Goal: Transaction & Acquisition: Subscribe to service/newsletter

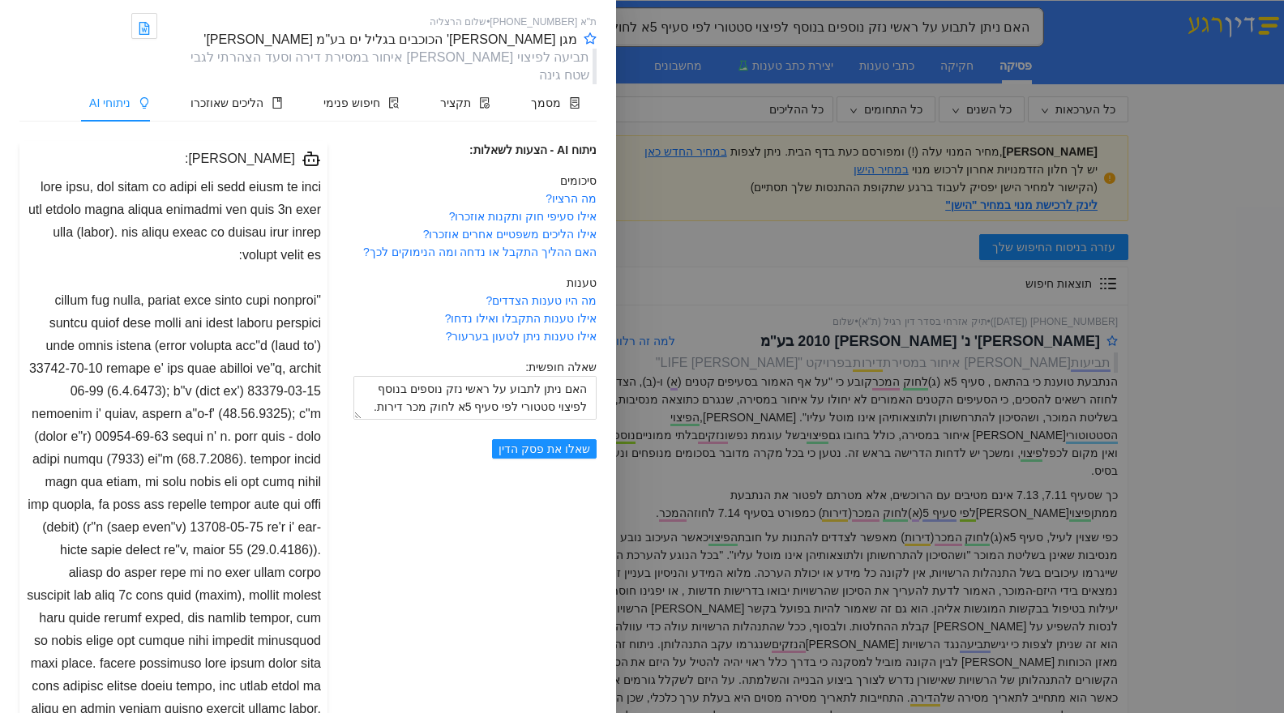
scroll to position [12, 0]
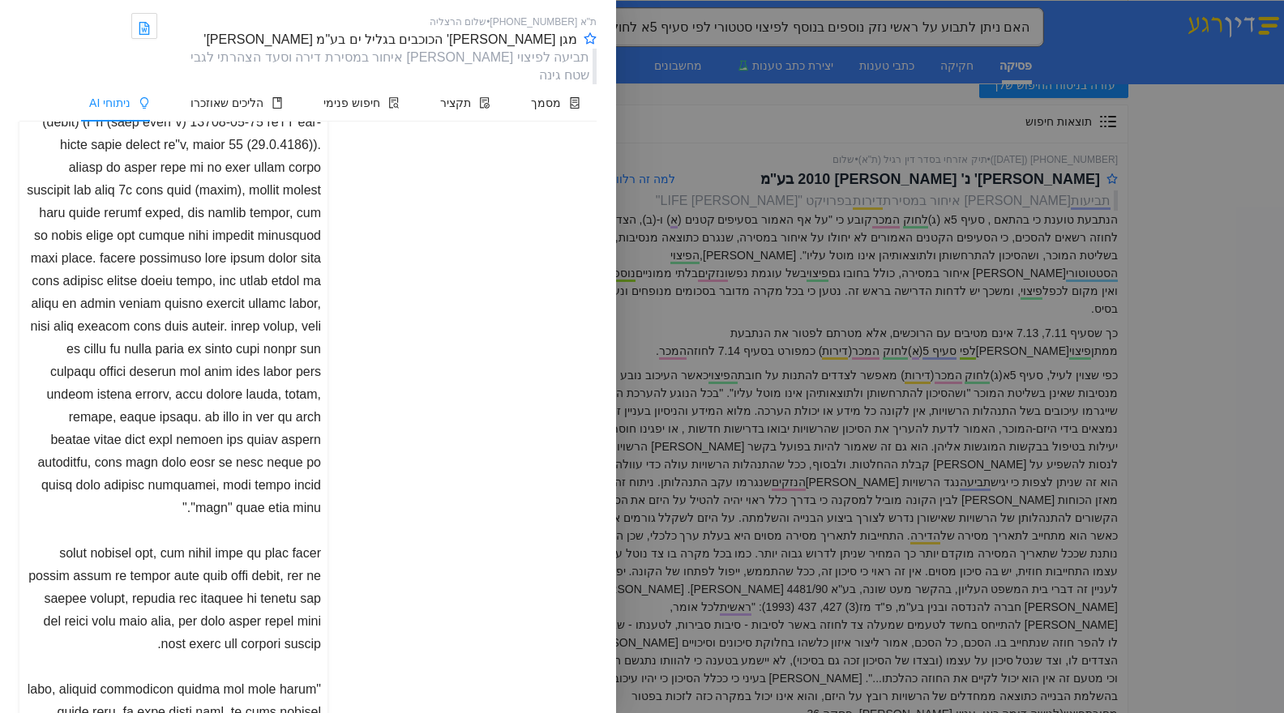
click at [681, 203] on div at bounding box center [642, 356] width 1284 height 713
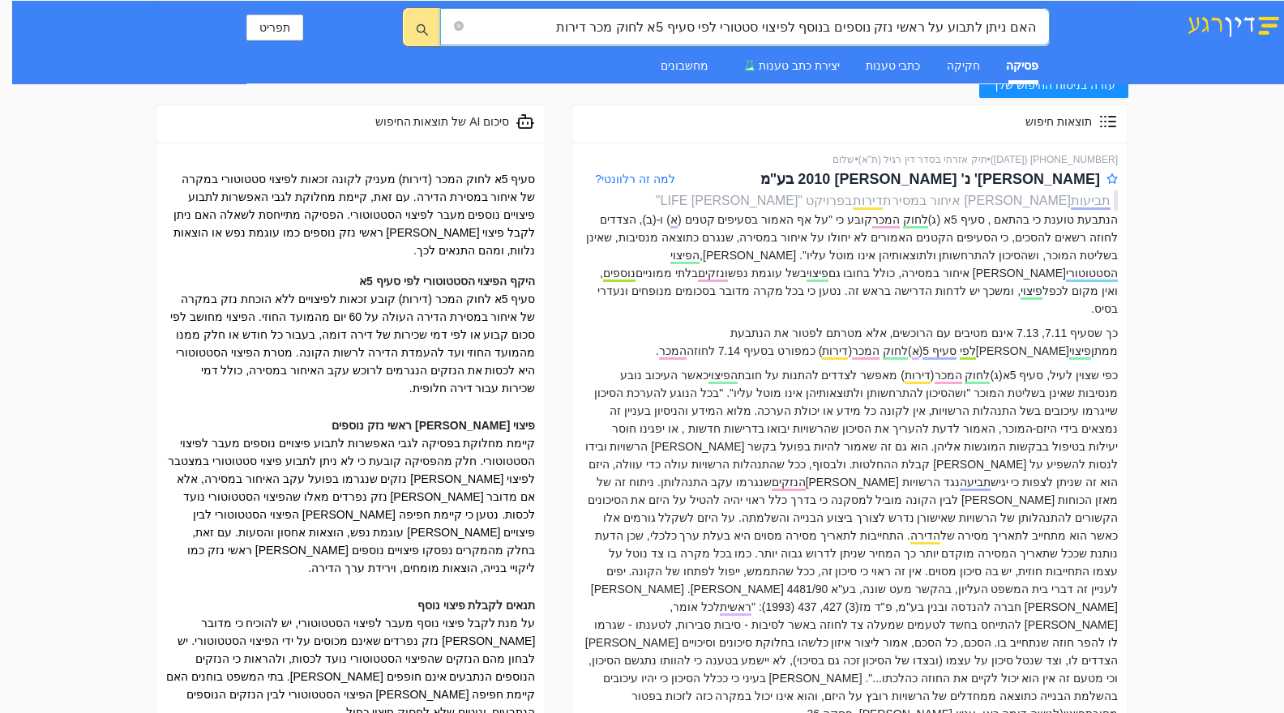
drag, startPoint x: 572, startPoint y: 27, endPoint x: 1090, endPoint y: 27, distance: 518.0
click at [1090, 27] on div "האם ניתן לתבוע על ראשי נזק נוספים בנוסף לפיצוי סטטורי לפי סעיף 5א לחוק מכר דירו…" at bounding box center [648, 43] width 1272 height 84
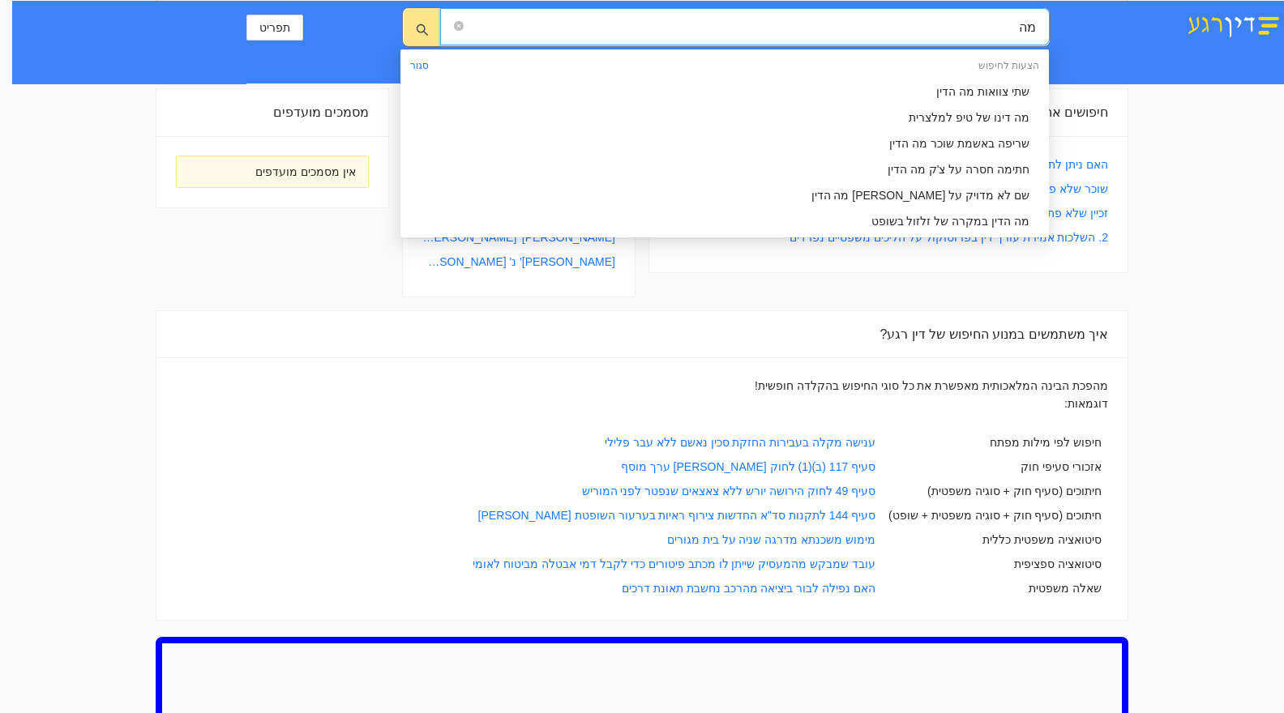
type input "מ"
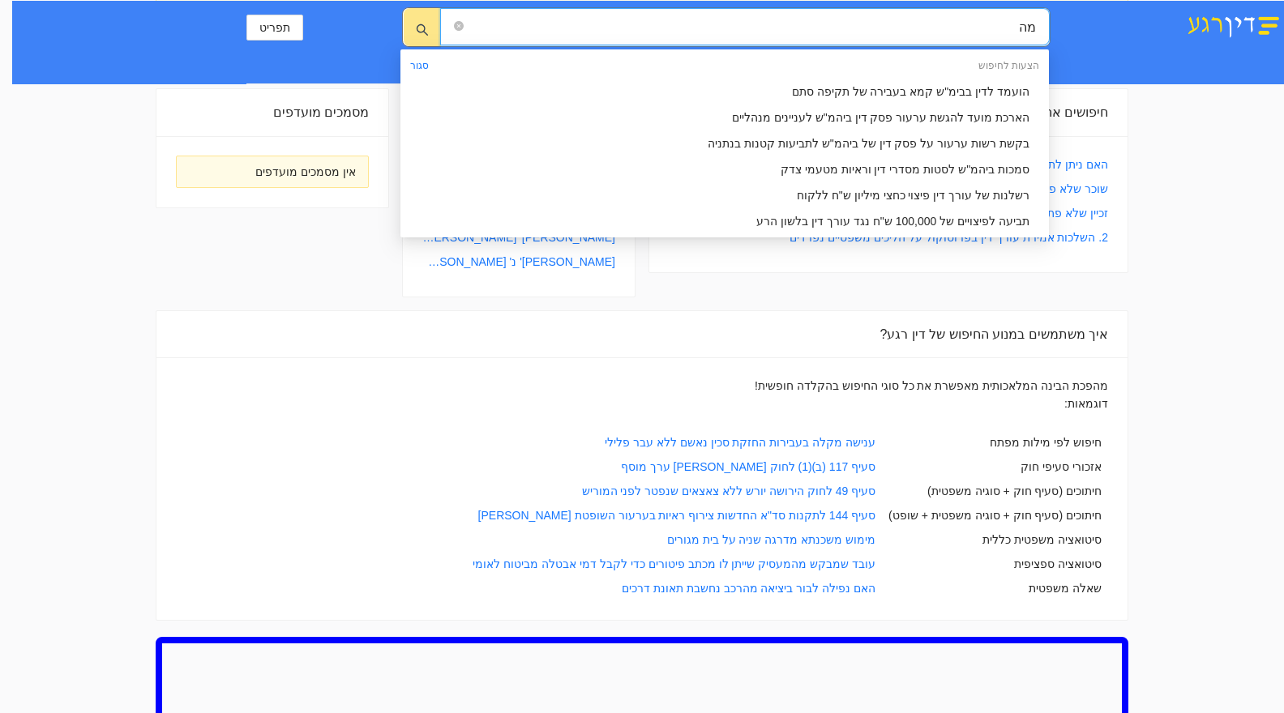
type input "מ"
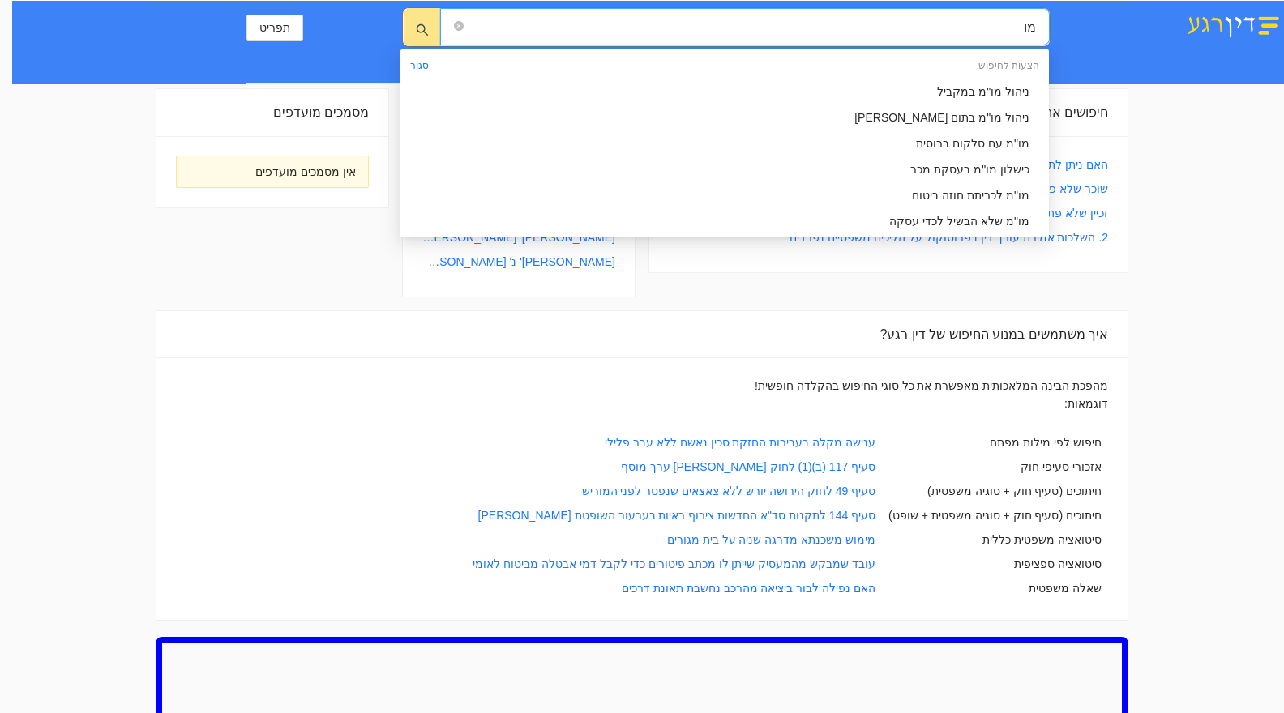
type input "מ"
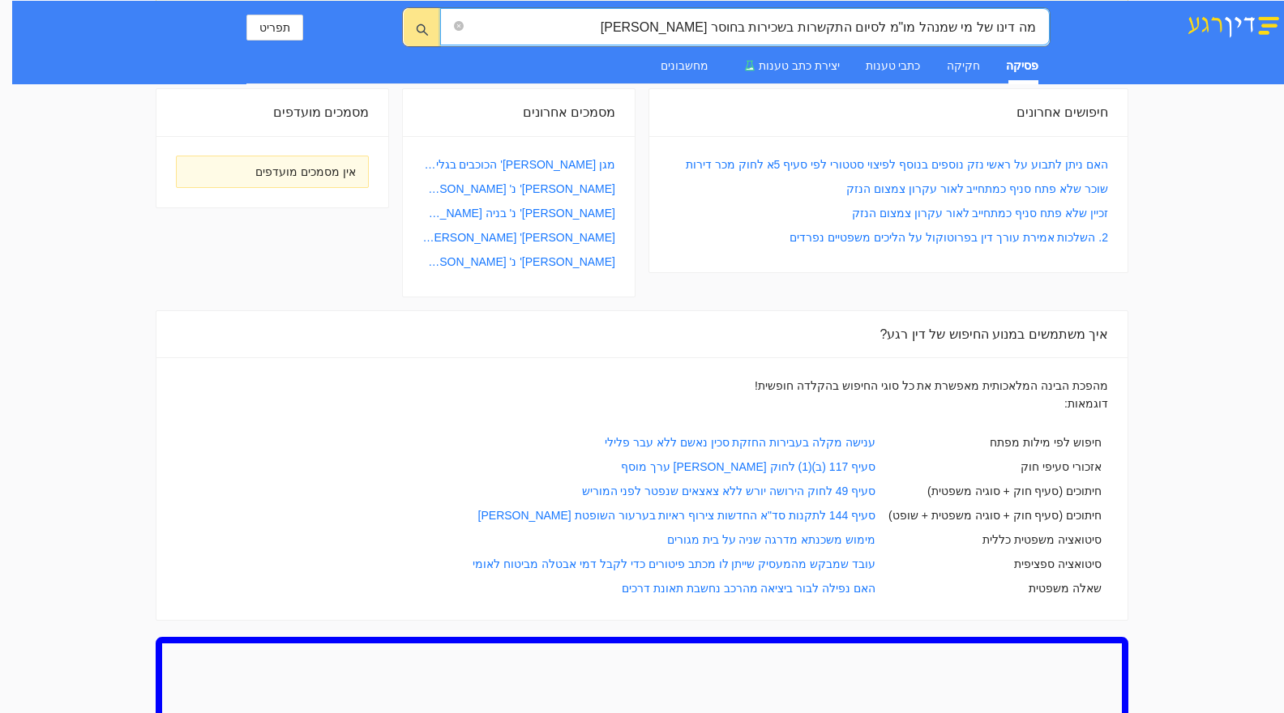
type input "מה דינו של מי שמנהל מו"מ לסיום התקשרות בשכירות בחוסר תום לב"
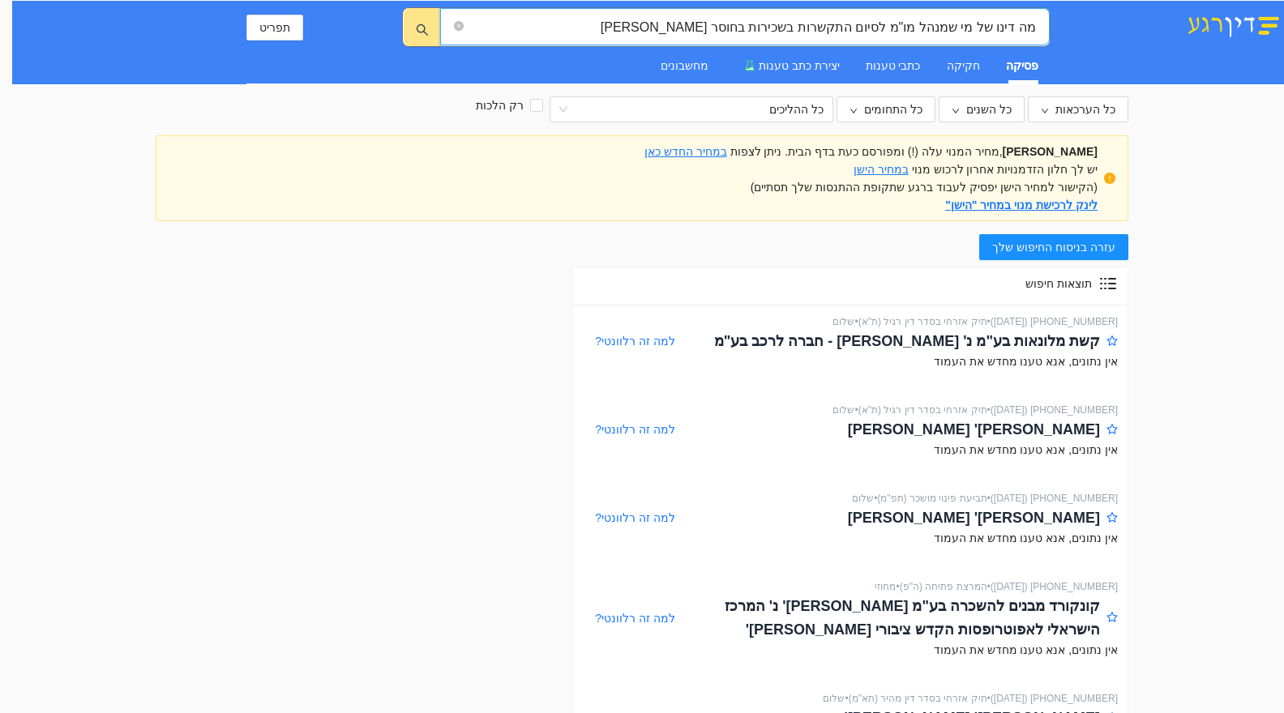
click at [1202, 21] on img at bounding box center [1233, 25] width 101 height 28
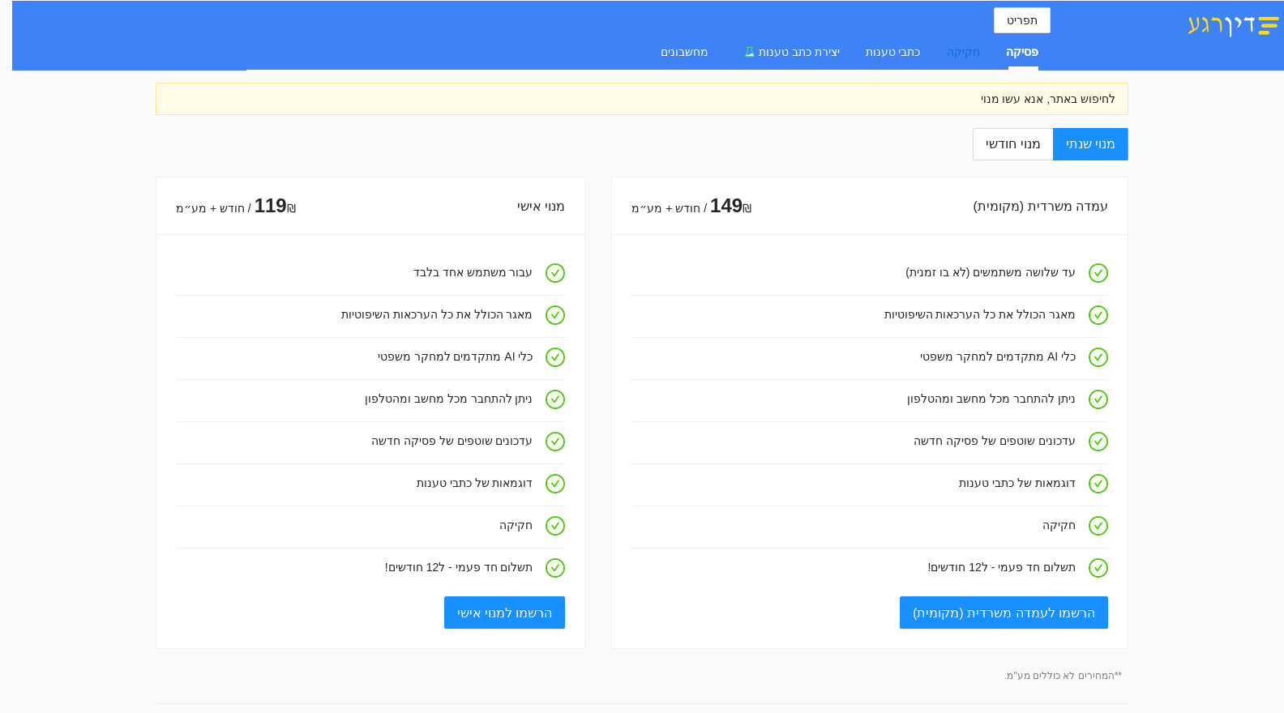
click at [968, 49] on div "חקיקה" at bounding box center [963, 52] width 33 height 18
click at [1018, 49] on div "פסיקה" at bounding box center [1022, 52] width 32 height 18
click at [1210, 24] on img at bounding box center [1233, 25] width 101 height 28
click at [1029, 151] on label "מנוי חודשי" at bounding box center [1012, 144] width 79 height 32
click at [1051, 146] on input "מנוי חודשי" at bounding box center [1052, 145] width 2 height 2
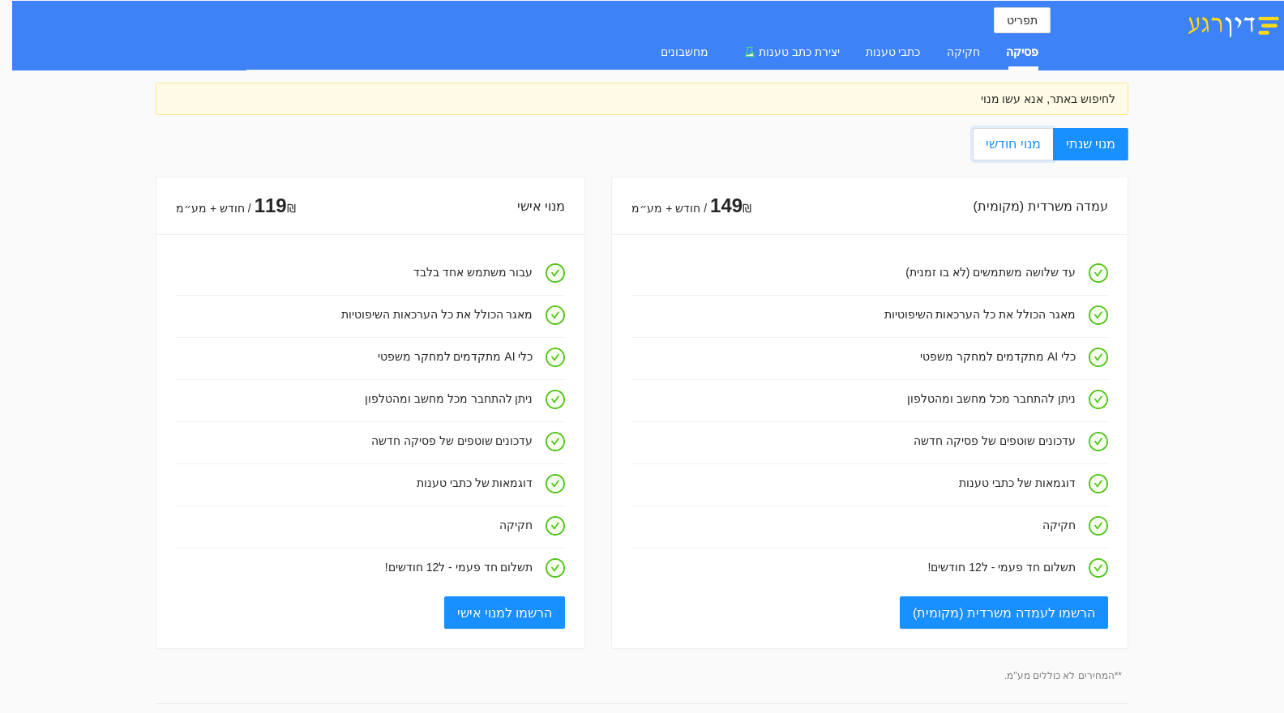
radio input "true"
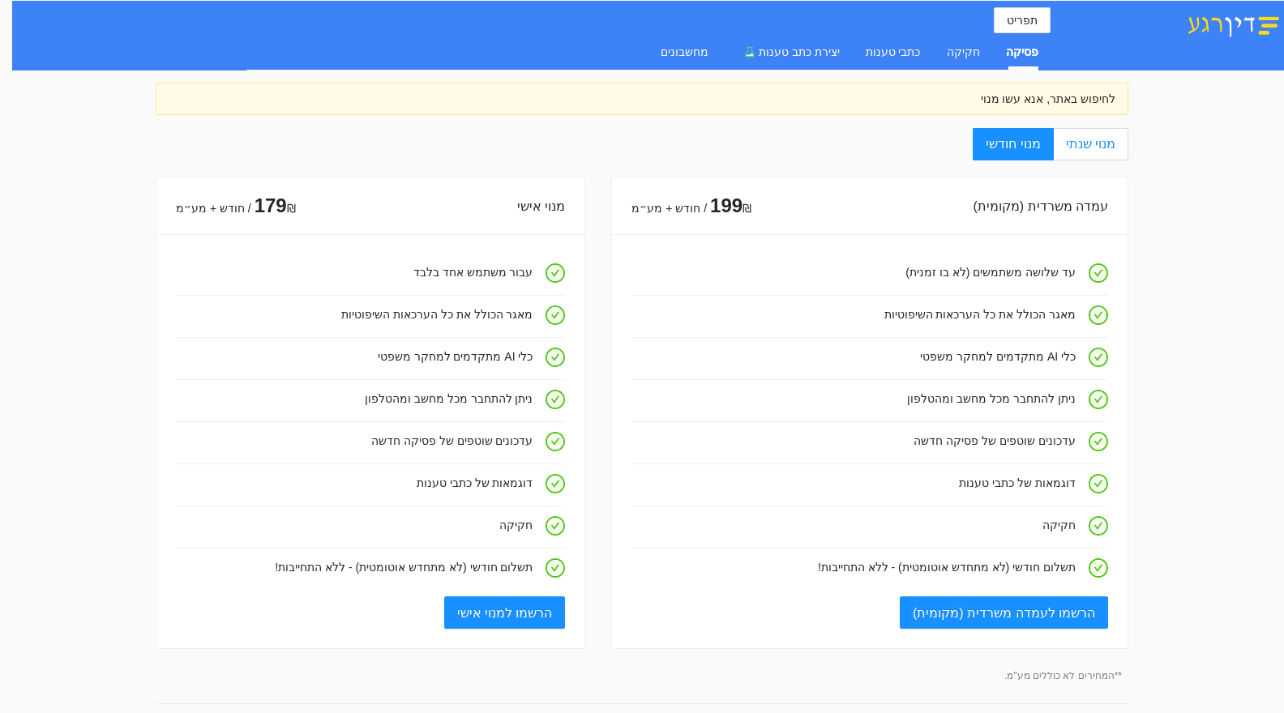
click at [1086, 150] on span "מנוי שנתי" at bounding box center [1090, 144] width 49 height 14
click at [1126, 146] on input "מנוי שנתי" at bounding box center [1127, 145] width 2 height 2
radio input "true"
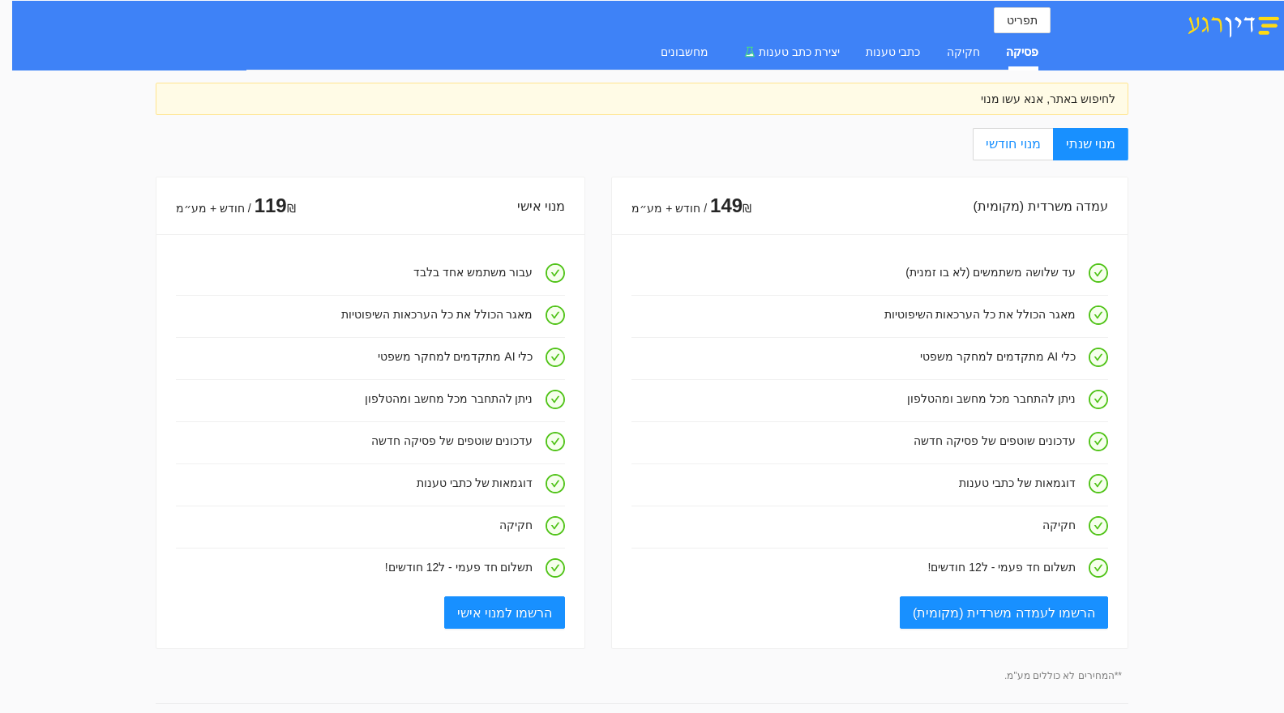
click at [1026, 149] on span "מנוי חודשי" at bounding box center [1013, 144] width 54 height 14
click at [1051, 146] on input "מנוי חודשי" at bounding box center [1052, 145] width 2 height 2
radio input "true"
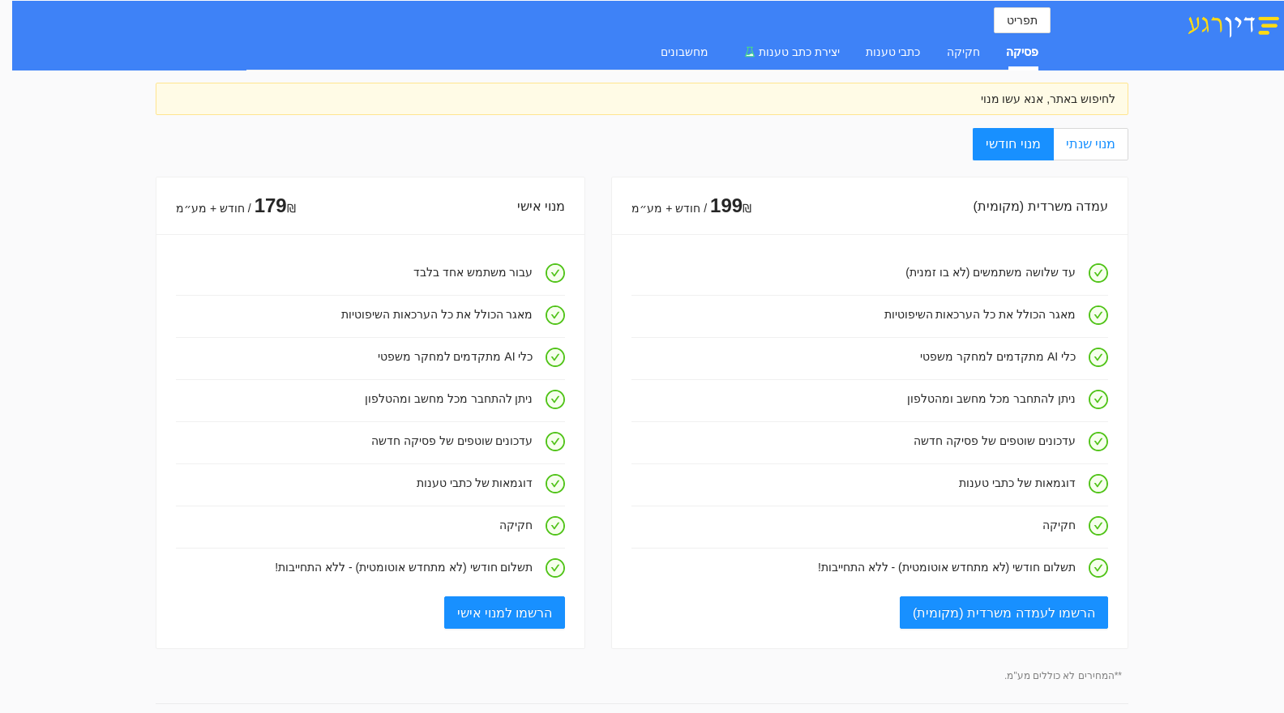
click at [1089, 142] on span "מנוי שנתי" at bounding box center [1090, 144] width 49 height 14
click at [1126, 144] on input "מנוי שנתי" at bounding box center [1127, 145] width 2 height 2
radio input "true"
radio input "false"
